Goal: Transaction & Acquisition: Purchase product/service

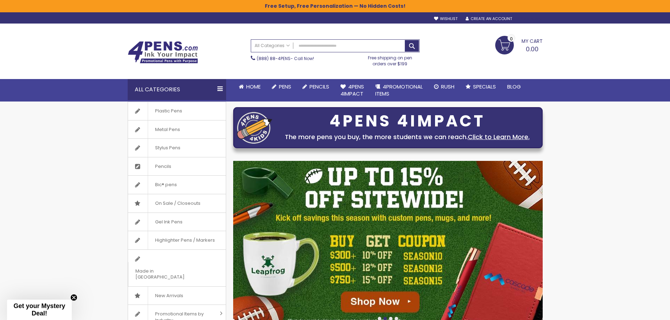
click at [526, 17] on div "Sign In" at bounding box center [530, 19] width 23 height 5
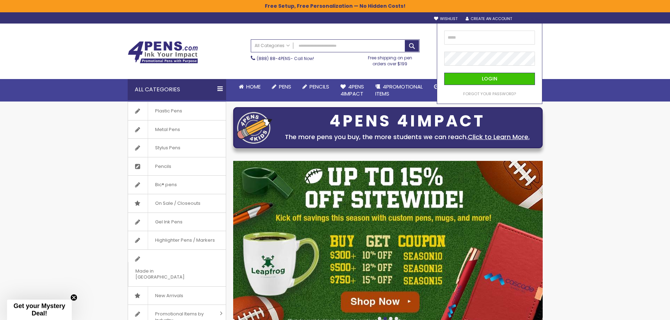
click at [583, 62] on div "Toggle Nav Search All Categories All Categories Pens Plastic Pens Metal Pens Gr…" at bounding box center [335, 63] width 670 height 78
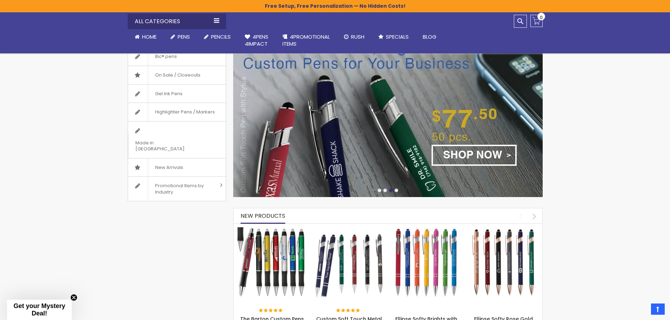
scroll to position [141, 0]
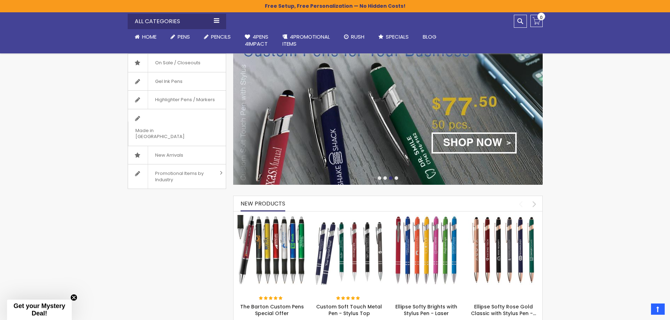
click at [364, 163] on img at bounding box center [387, 102] width 309 height 165
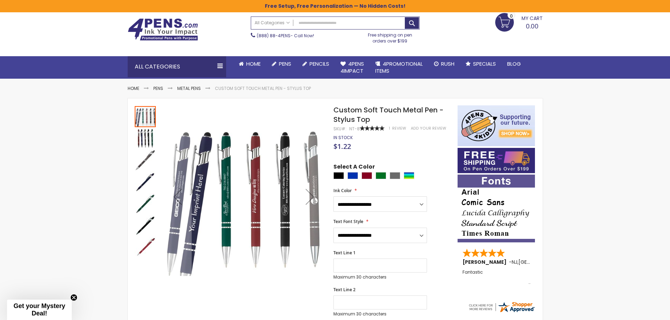
scroll to position [35, 0]
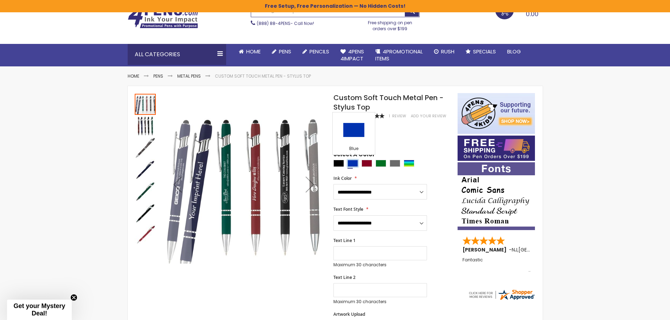
click at [355, 166] on div "Blue" at bounding box center [352, 163] width 11 height 7
type input "****"
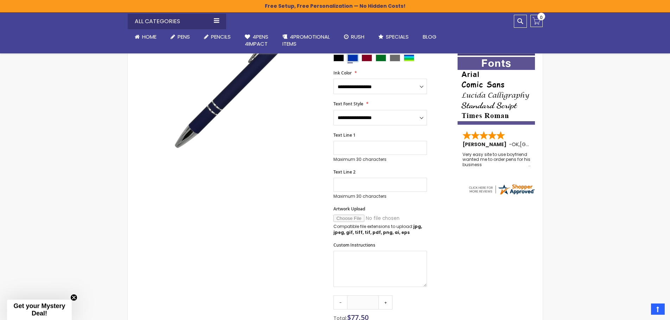
scroll to position [105, 0]
